Goal: Navigation & Orientation: Find specific page/section

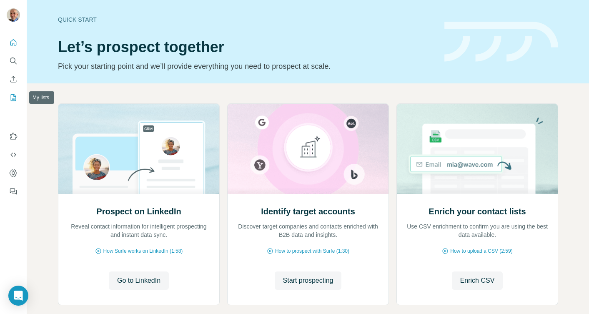
click at [13, 100] on icon "My lists" at bounding box center [13, 97] width 5 height 7
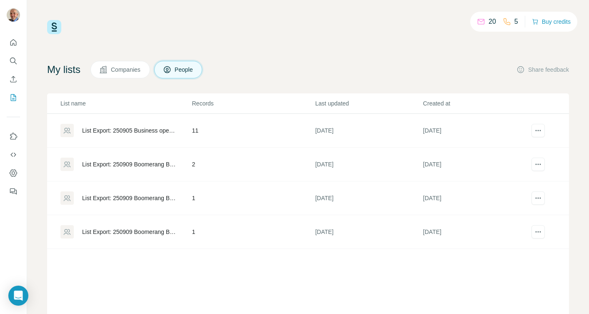
click at [123, 70] on span "Companies" at bounding box center [126, 69] width 30 height 8
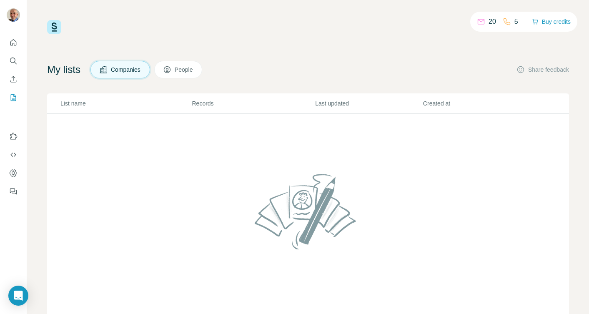
click at [189, 68] on span "People" at bounding box center [184, 69] width 19 height 8
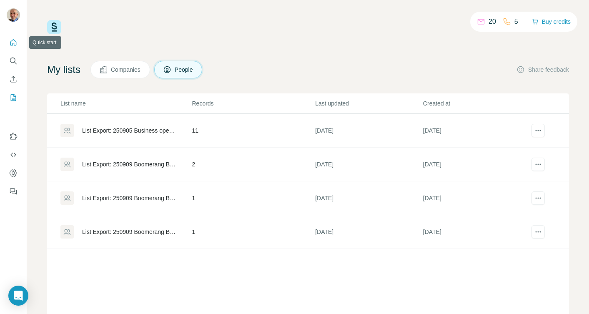
click at [17, 42] on icon "Quick start" at bounding box center [13, 42] width 8 height 8
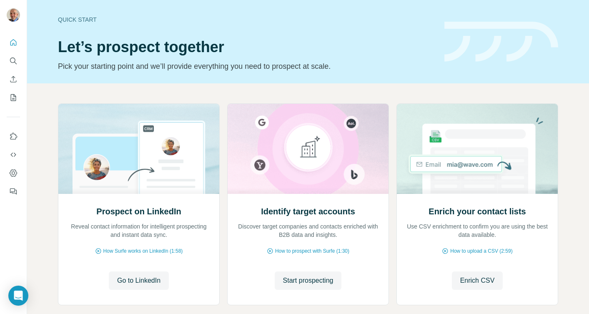
scroll to position [45, 0]
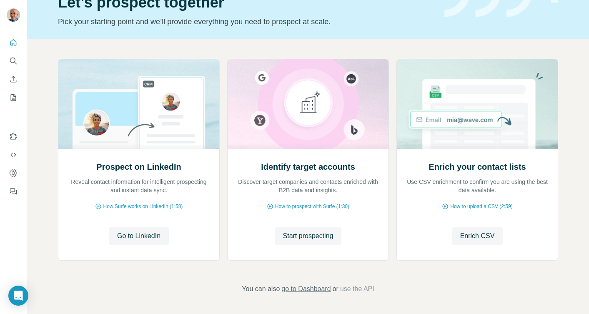
click at [307, 287] on span "go to Dashboard" at bounding box center [305, 289] width 49 height 10
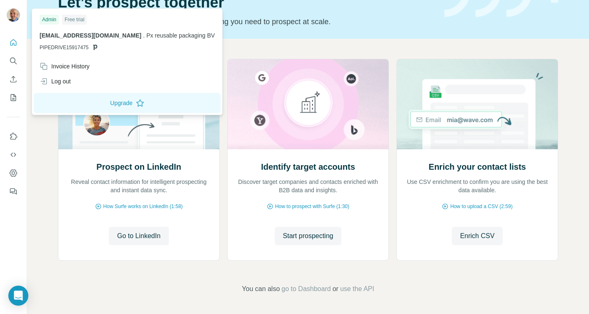
click at [81, 21] on div "Free trial" at bounding box center [74, 20] width 25 height 10
